Goal: Check status: Check status

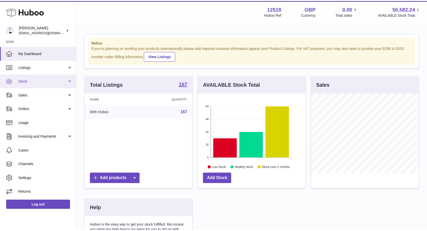
scroll to position [80, 109]
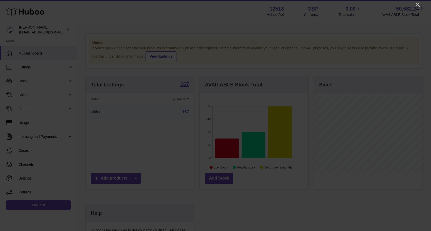
drag, startPoint x: 418, startPoint y: 4, endPoint x: 417, endPoint y: 7, distance: 2.6
click at [418, 5] on icon "Close" at bounding box center [418, 5] width 6 height 6
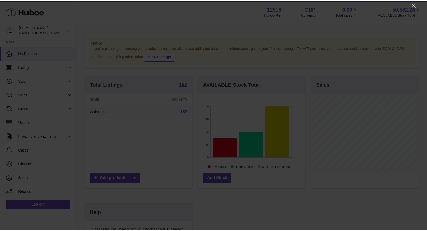
scroll to position [257036, 257009]
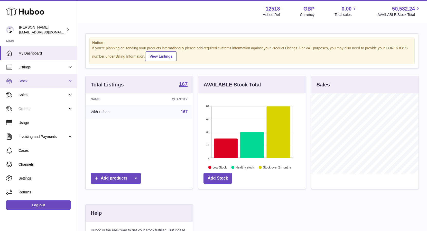
click at [26, 82] on span "Stock" at bounding box center [43, 81] width 49 height 5
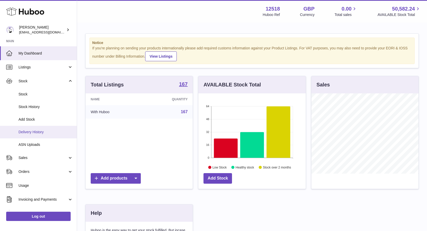
click at [30, 132] on span "Delivery History" at bounding box center [46, 132] width 55 height 5
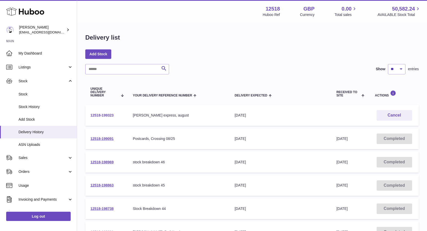
click at [104, 115] on link "12518-199323" at bounding box center [102, 115] width 23 height 4
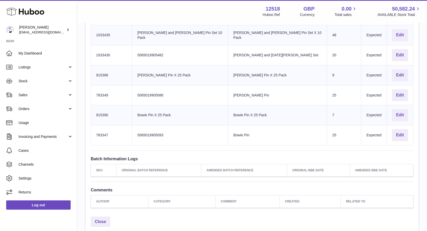
scroll to position [273, 0]
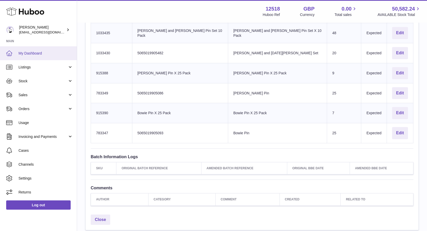
click at [36, 51] on span "My Dashboard" at bounding box center [46, 53] width 55 height 5
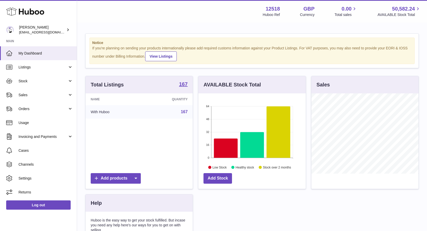
scroll to position [80, 107]
